Goal: Task Accomplishment & Management: Use online tool/utility

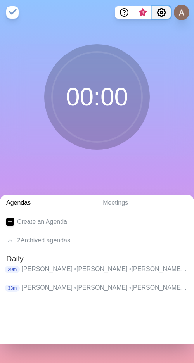
click at [160, 14] on icon "Settings" at bounding box center [161, 12] width 9 height 9
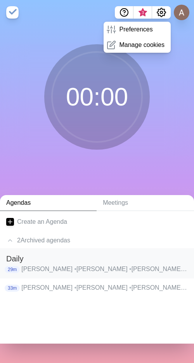
click at [41, 272] on p "Андронов Александр • Борзова Александра • Бормакова Анастасия • Ведеев Юрий • В…" at bounding box center [104, 269] width 166 height 9
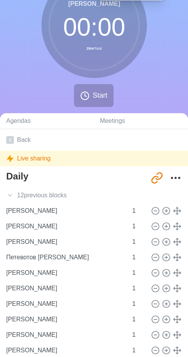
scroll to position [0, 0]
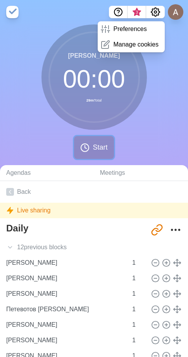
click at [101, 144] on span "Start" at bounding box center [100, 147] width 15 height 10
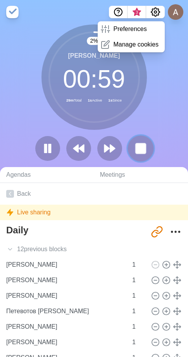
click at [138, 145] on rect at bounding box center [141, 149] width 10 height 10
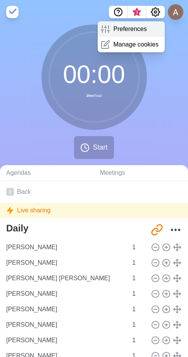
click at [124, 27] on p "Preferences" at bounding box center [129, 28] width 33 height 9
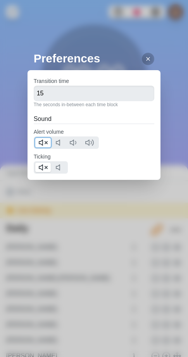
click at [46, 143] on line at bounding box center [46, 143] width 2 height 2
click at [43, 163] on div at bounding box center [51, 167] width 34 height 12
click at [38, 170] on button at bounding box center [43, 167] width 16 height 9
click at [145, 57] on icon at bounding box center [148, 59] width 6 height 6
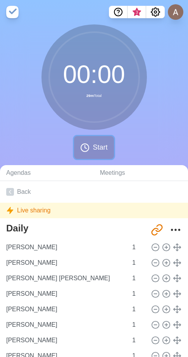
click at [100, 152] on span "Start" at bounding box center [100, 147] width 15 height 10
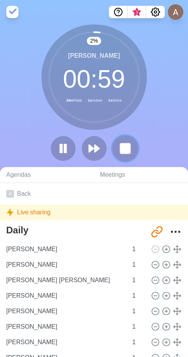
click at [118, 151] on button at bounding box center [125, 148] width 26 height 26
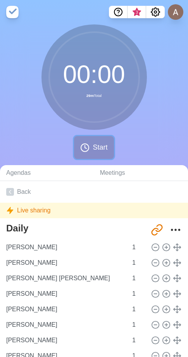
click at [86, 145] on icon at bounding box center [84, 147] width 9 height 9
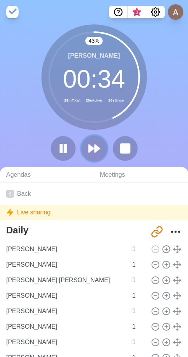
click at [96, 144] on icon at bounding box center [94, 148] width 13 height 13
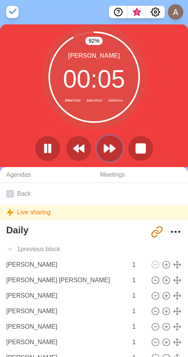
click at [111, 146] on polygon at bounding box center [112, 149] width 5 height 8
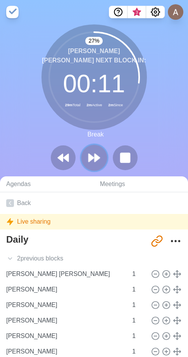
click at [98, 153] on icon at bounding box center [94, 157] width 13 height 13
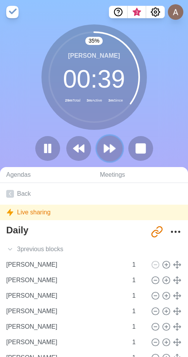
click at [114, 154] on icon at bounding box center [109, 148] width 13 height 13
click at [112, 144] on icon at bounding box center [109, 148] width 13 height 13
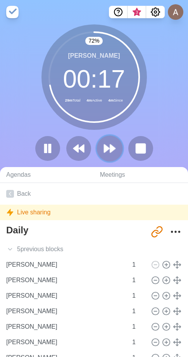
click at [114, 146] on icon at bounding box center [109, 148] width 13 height 13
click at [114, 148] on polygon at bounding box center [112, 149] width 5 height 8
click at [110, 144] on icon at bounding box center [109, 148] width 13 height 13
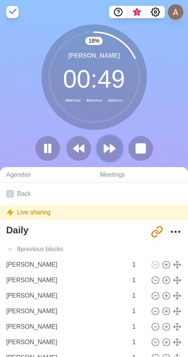
click at [120, 149] on button at bounding box center [110, 148] width 26 height 26
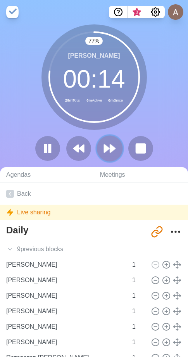
click at [119, 148] on button at bounding box center [110, 148] width 26 height 26
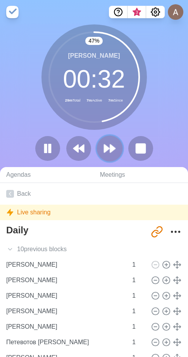
click at [109, 153] on icon at bounding box center [109, 148] width 13 height 13
click at [112, 150] on polygon at bounding box center [112, 149] width 5 height 8
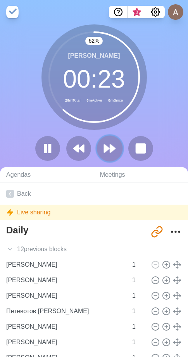
click at [112, 155] on icon at bounding box center [109, 148] width 13 height 13
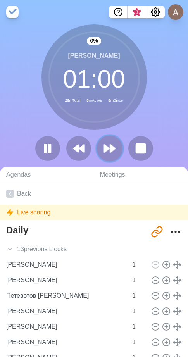
click at [112, 155] on icon at bounding box center [109, 148] width 13 height 13
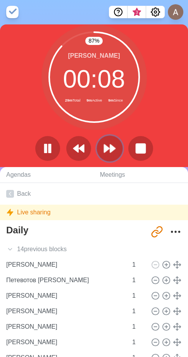
click at [114, 145] on icon at bounding box center [109, 148] width 13 height 13
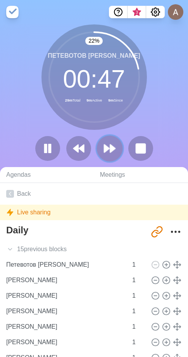
click at [111, 155] on icon at bounding box center [109, 148] width 13 height 13
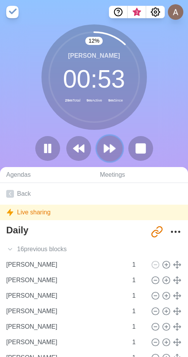
click at [112, 150] on polygon at bounding box center [112, 149] width 5 height 8
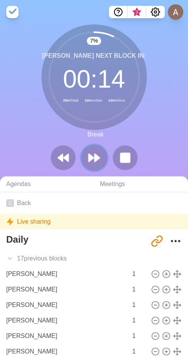
click at [100, 157] on icon at bounding box center [94, 157] width 13 height 13
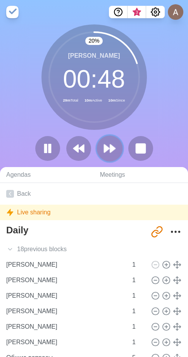
click at [115, 151] on icon at bounding box center [109, 148] width 13 height 13
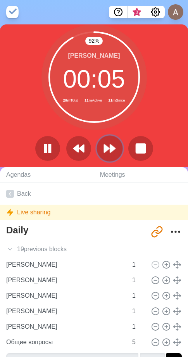
click at [106, 152] on icon at bounding box center [109, 148] width 13 height 13
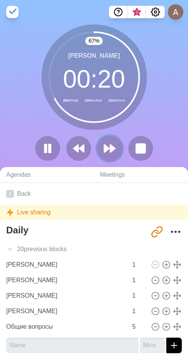
click at [117, 149] on button at bounding box center [110, 148] width 26 height 26
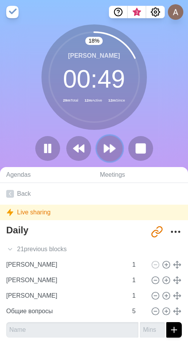
click at [110, 150] on polygon at bounding box center [112, 149] width 5 height 8
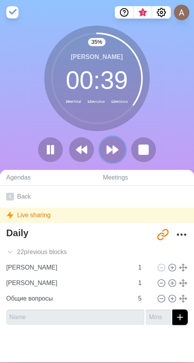
click at [110, 156] on icon at bounding box center [112, 149] width 13 height 13
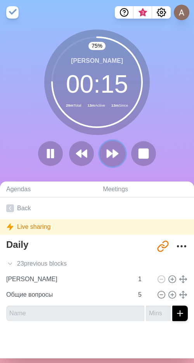
click at [107, 153] on polygon at bounding box center [109, 154] width 5 height 8
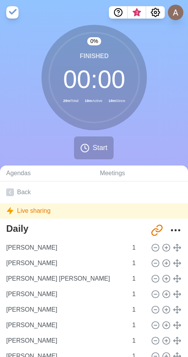
click at [22, 144] on div "0 % Finished 00 : 00 29m Total 18m Active 18m Since Start" at bounding box center [94, 95] width 188 height 141
click at [105, 152] on span "Start" at bounding box center [100, 148] width 15 height 10
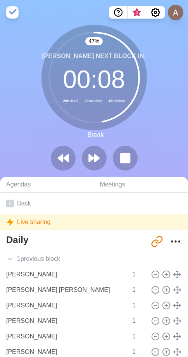
click at [112, 168] on div at bounding box center [94, 158] width 93 height 25
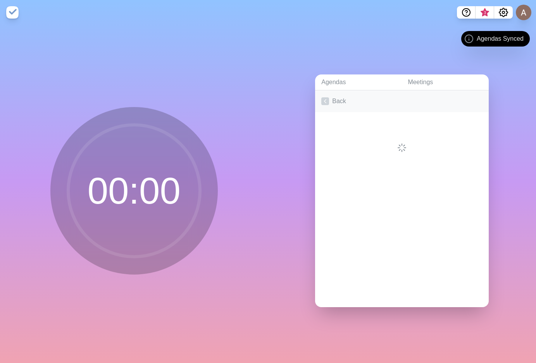
click at [327, 97] on link "Back" at bounding box center [402, 101] width 174 height 22
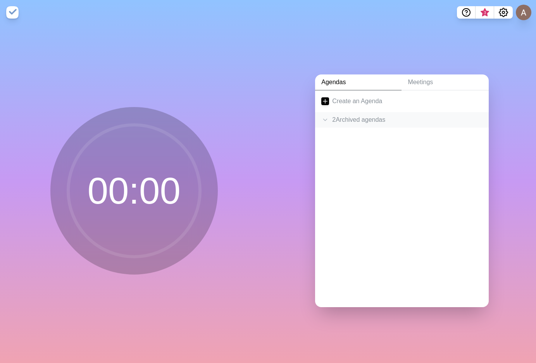
click at [347, 112] on div "2 Archived agenda s" at bounding box center [402, 120] width 174 height 16
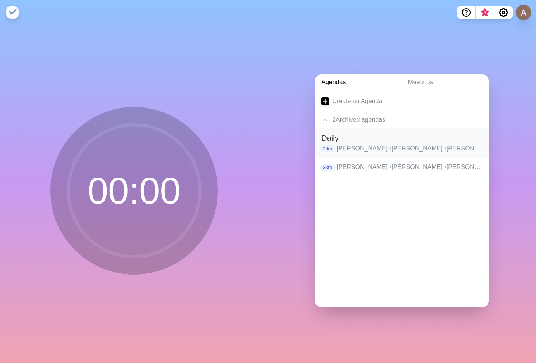
click at [348, 140] on h2 "Daily" at bounding box center [402, 138] width 161 height 12
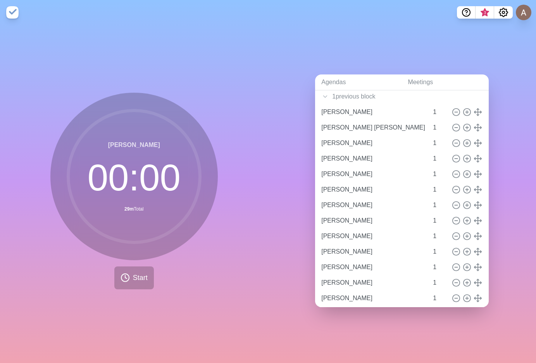
scroll to position [21, 0]
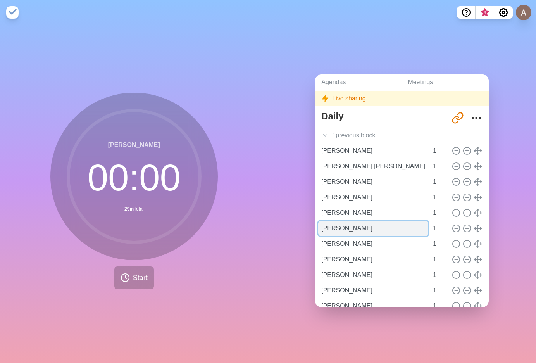
click at [387, 227] on input "[PERSON_NAME]" at bounding box center [373, 229] width 110 height 16
click at [353, 225] on input "[PERSON_NAME]" at bounding box center [373, 229] width 110 height 16
type input "[PERSON_NAME]"
click at [459, 78] on link "Meetings" at bounding box center [445, 82] width 87 height 16
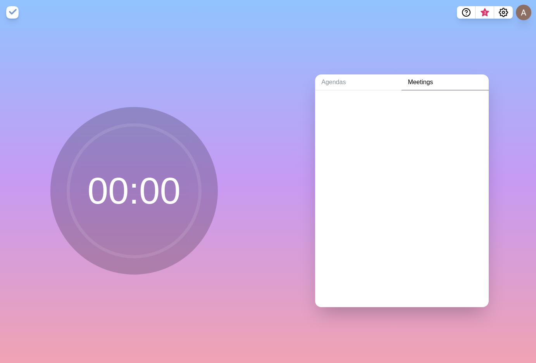
click at [459, 78] on link "Meetings" at bounding box center [445, 82] width 87 height 16
click at [343, 79] on link "Agendas" at bounding box center [358, 82] width 86 height 16
click at [322, 116] on icon at bounding box center [326, 120] width 8 height 8
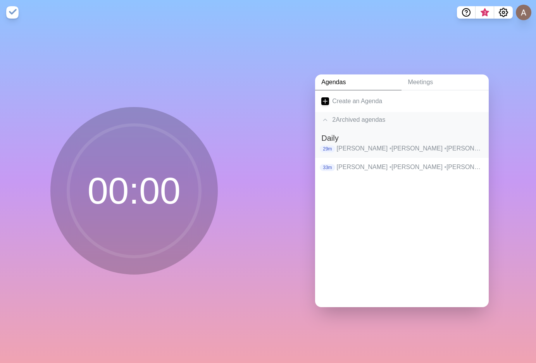
click at [337, 144] on p "[PERSON_NAME] • [PERSON_NAME] [PERSON_NAME] • [PERSON_NAME] • [PERSON_NAME] • […" at bounding box center [410, 148] width 146 height 9
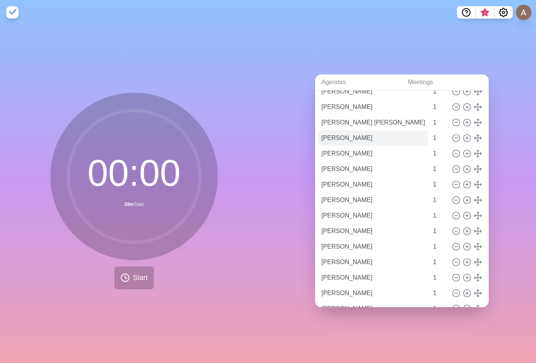
scroll to position [78, 0]
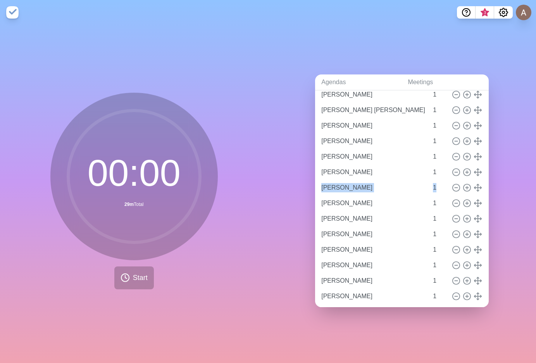
drag, startPoint x: 477, startPoint y: 168, endPoint x: 476, endPoint y: 182, distance: 14.0
click at [476, 182] on div "[PERSON_NAME] 1 [PERSON_NAME] 1 Бормакова [PERSON_NAME] 1 [PERSON_NAME] 1 [PERS…" at bounding box center [402, 265] width 161 height 388
type input "[PERSON_NAME]"
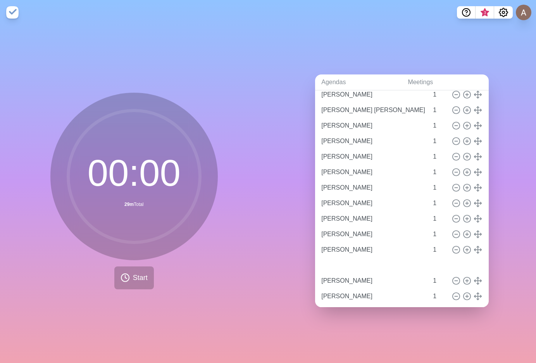
type input "[PERSON_NAME]"
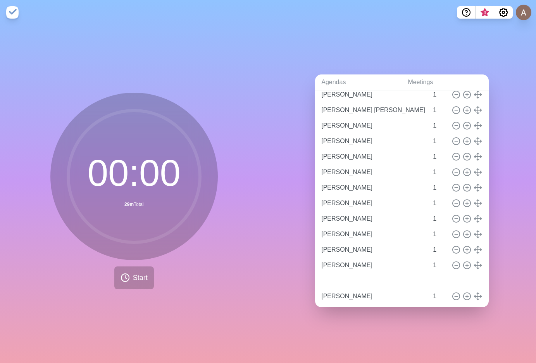
type input "[PERSON_NAME]"
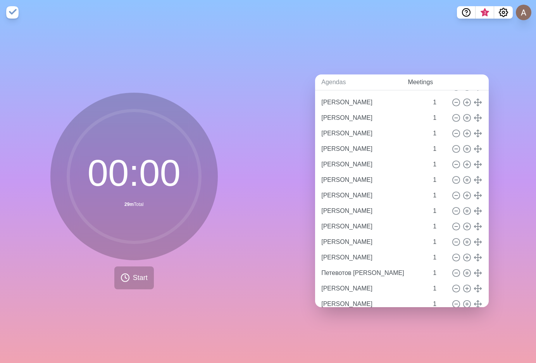
click at [472, 76] on link "Meetings" at bounding box center [445, 82] width 87 height 16
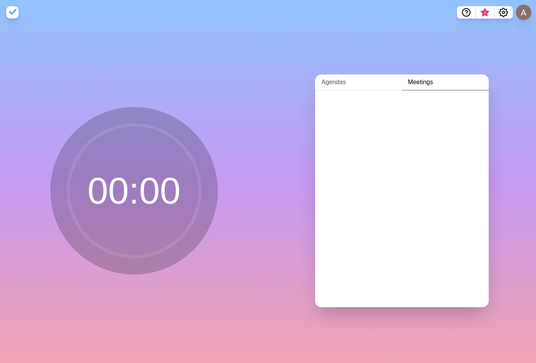
click at [329, 79] on link "Agendas" at bounding box center [358, 82] width 86 height 16
click at [324, 119] on polyline at bounding box center [325, 120] width 3 height 2
